Goal: Transaction & Acquisition: Purchase product/service

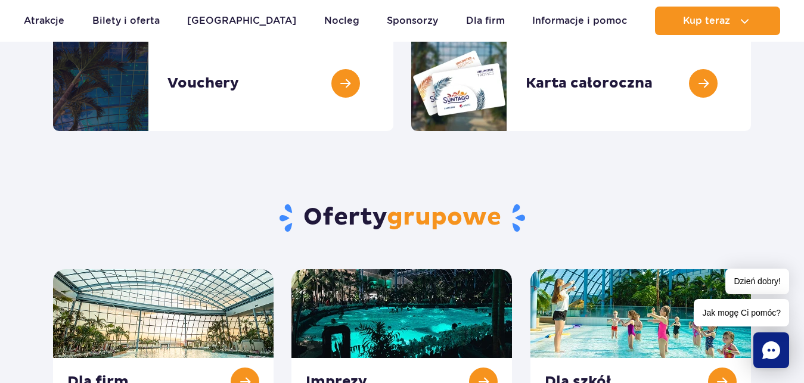
scroll to position [547, 0]
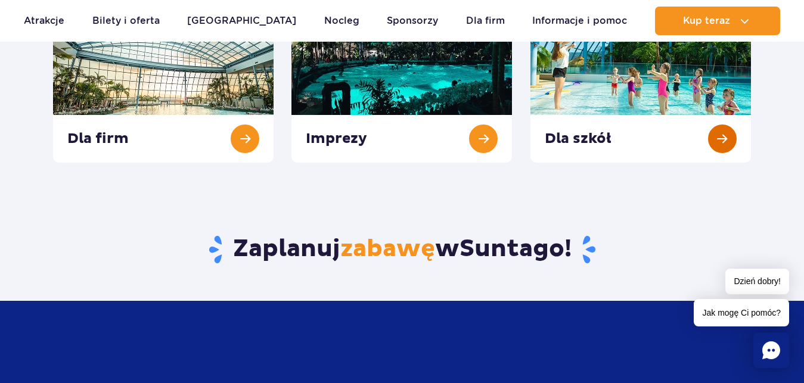
click at [707, 141] on link at bounding box center [640, 94] width 220 height 136
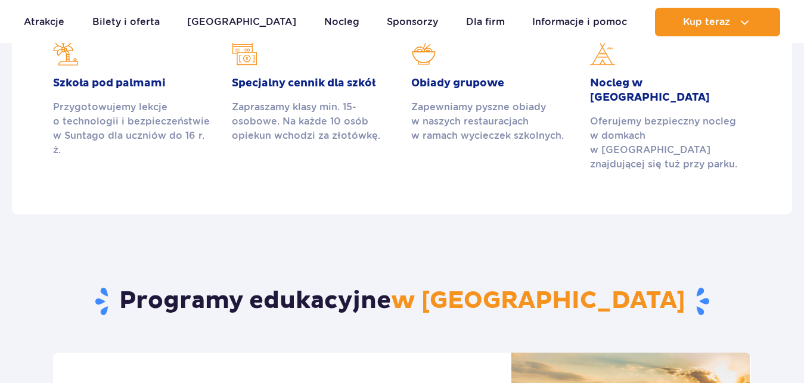
scroll to position [425, 0]
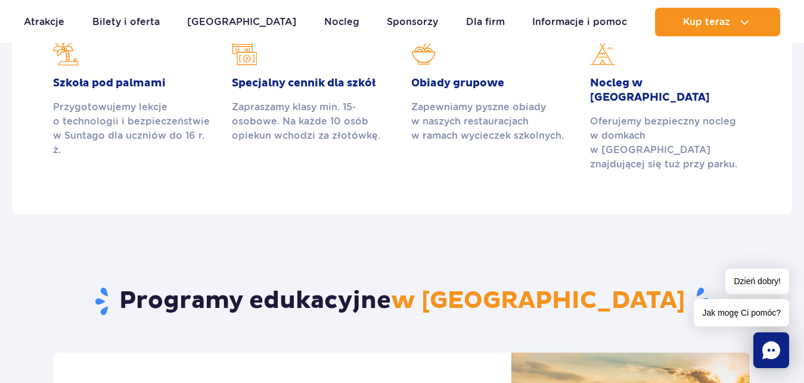
click at [353, 105] on div "Zapraszamy klasy min. 15-osobowe. Na każde 10 osób opiekun wchodzi za złotówkę." at bounding box center [312, 121] width 161 height 43
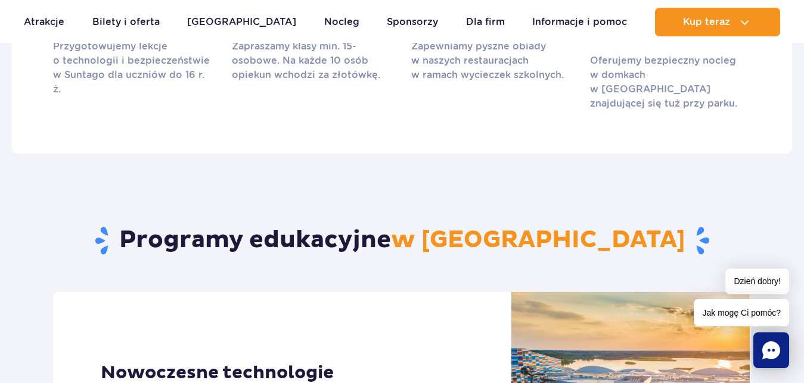
scroll to position [182, 0]
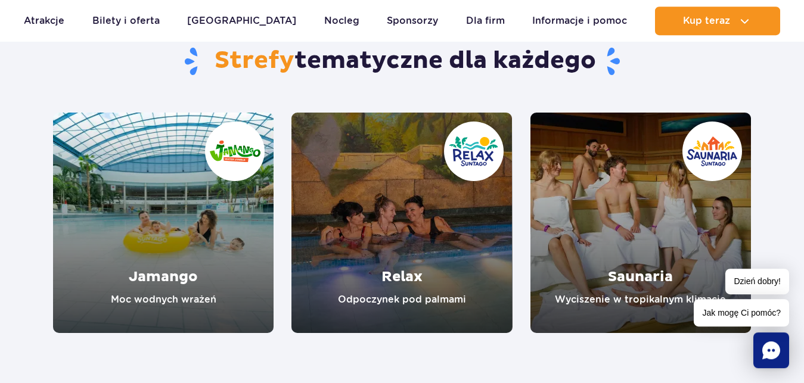
scroll to position [1155, 0]
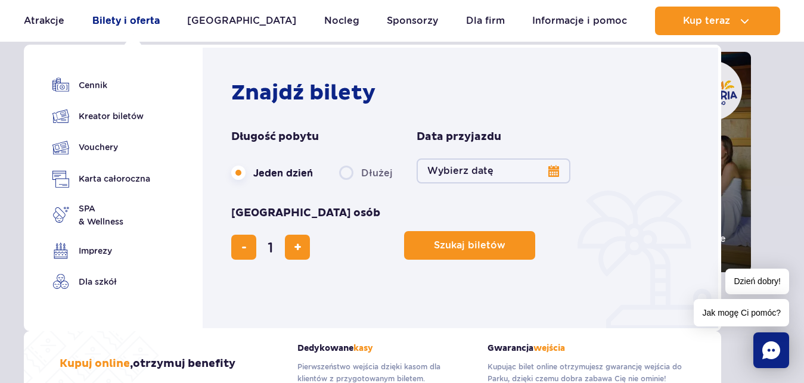
click at [152, 15] on link "Bilety i oferta" at bounding box center [125, 21] width 67 height 29
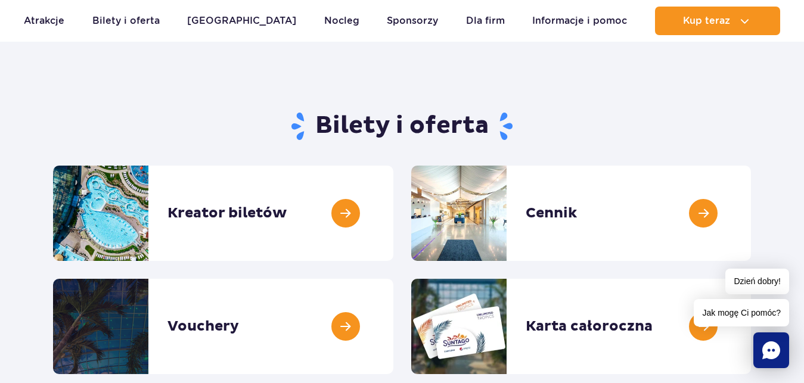
scroll to position [0, 0]
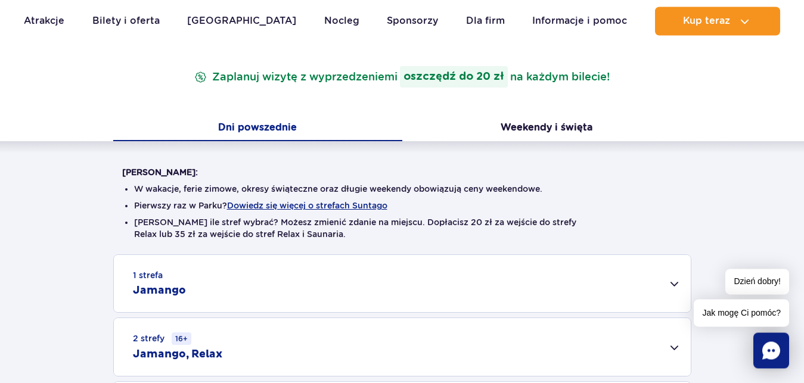
scroll to position [304, 0]
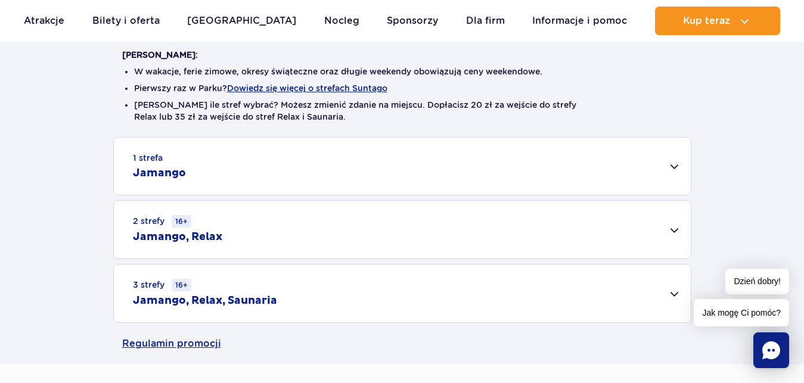
click at [675, 174] on div "1 strefa Jamango" at bounding box center [402, 166] width 577 height 57
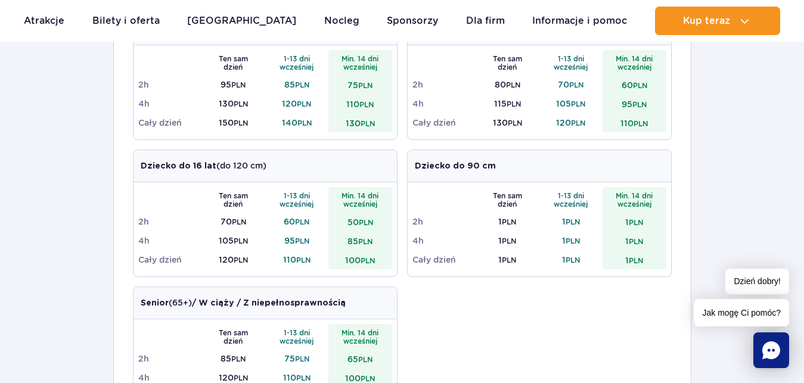
scroll to position [365, 0]
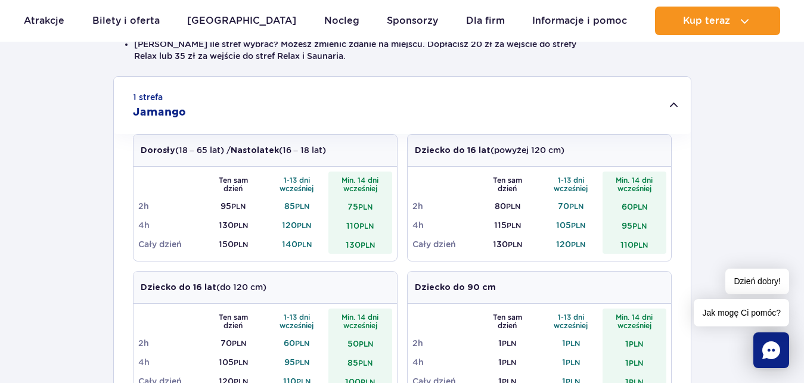
click at [497, 119] on div "1 strefa Jamango" at bounding box center [402, 105] width 577 height 57
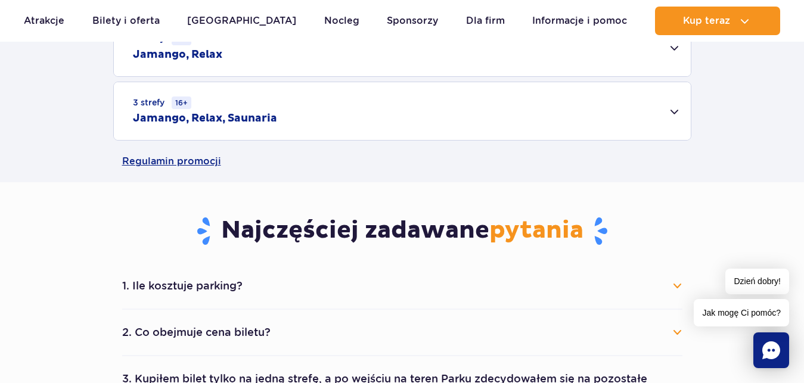
scroll to position [304, 0]
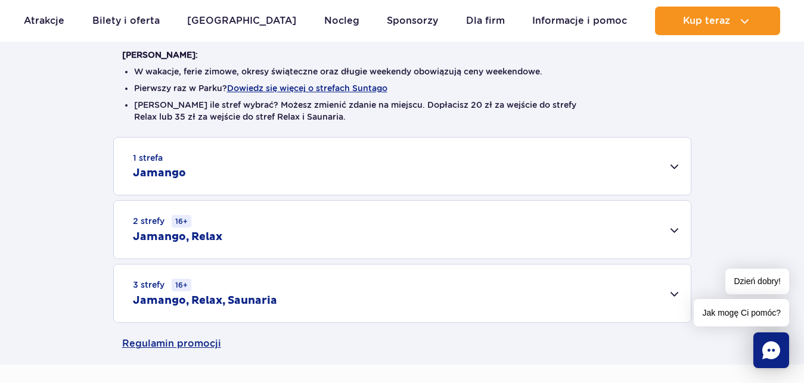
click at [249, 183] on div "1 strefa Jamango" at bounding box center [402, 166] width 577 height 57
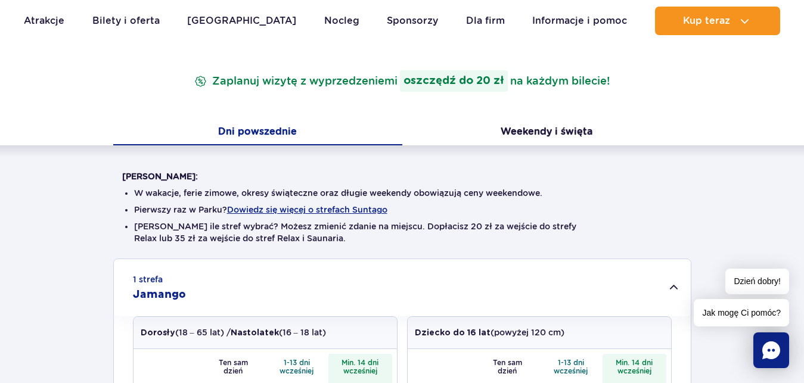
scroll to position [0, 0]
